Goal: Navigation & Orientation: Find specific page/section

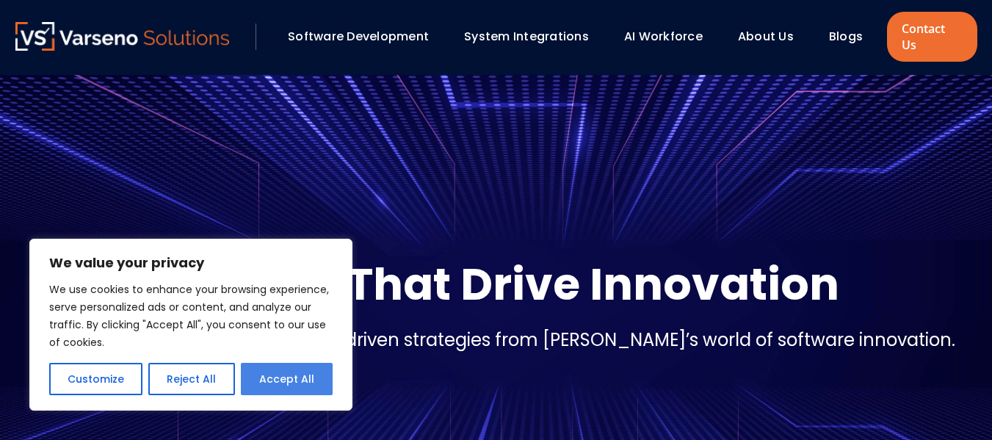
click at [284, 373] on button "Accept All" at bounding box center [287, 379] width 92 height 32
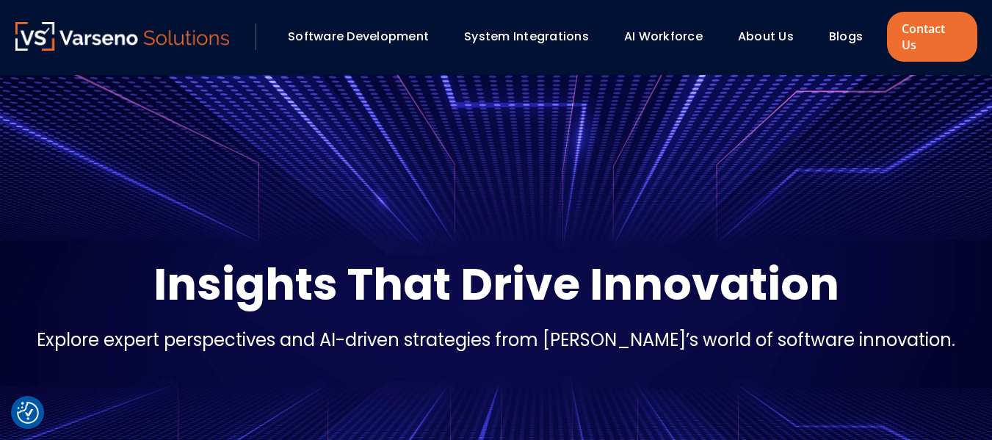
checkbox input "true"
